Goal: Information Seeking & Learning: Check status

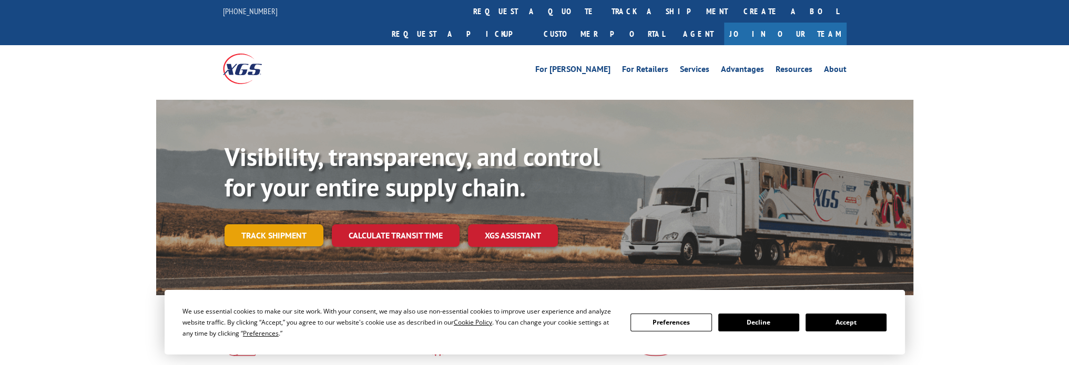
click at [298, 225] on link "Track shipment" at bounding box center [274, 236] width 99 height 22
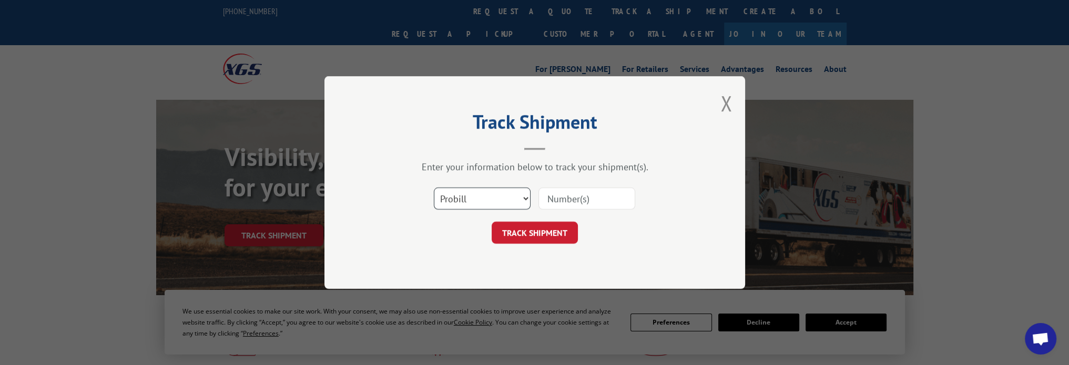
click at [522, 197] on select "Select category... Probill BOL PO" at bounding box center [482, 199] width 97 height 22
select select "bol"
click at [434, 188] on select "Select category... Probill BOL PO" at bounding box center [482, 199] width 97 height 22
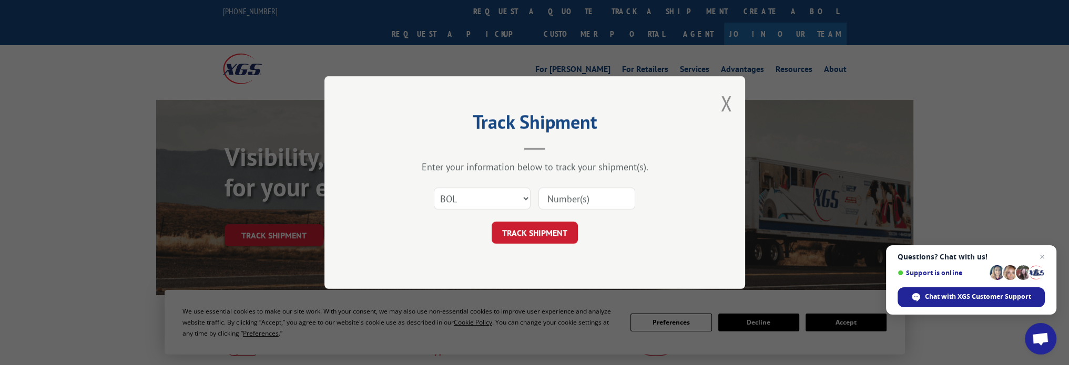
drag, startPoint x: 508, startPoint y: 172, endPoint x: 543, endPoint y: 183, distance: 35.9
click at [508, 173] on div "Enter your information below to track your shipment(s). Select category... Prob…" at bounding box center [535, 202] width 316 height 83
click at [568, 199] on input at bounding box center [586, 199] width 97 height 22
paste input "6100052969"
type input "6100052969"
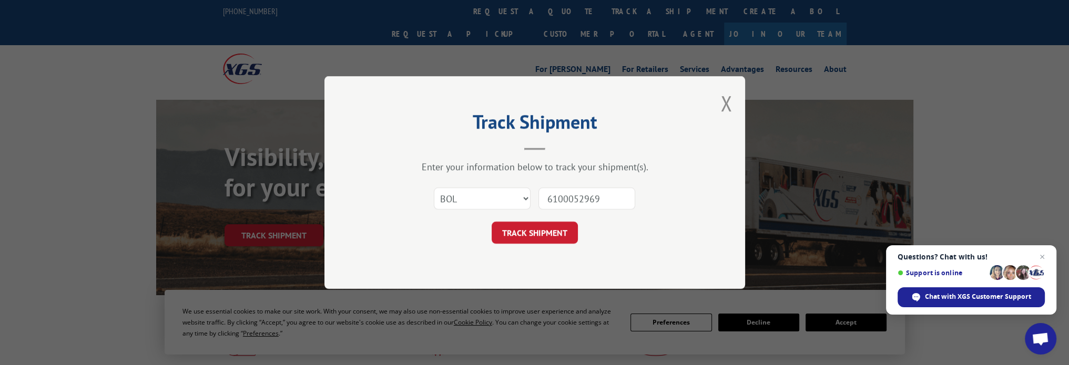
drag, startPoint x: 563, startPoint y: 237, endPoint x: 582, endPoint y: 231, distance: 20.0
click at [563, 239] on button "TRACK SHIPMENT" at bounding box center [535, 233] width 86 height 22
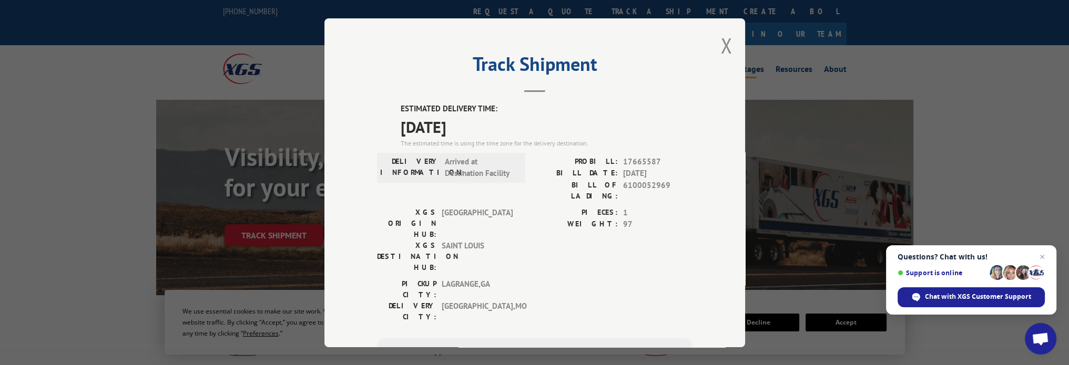
click at [723, 44] on button "Close modal" at bounding box center [726, 46] width 12 height 28
